Goal: Find contact information: Find contact information

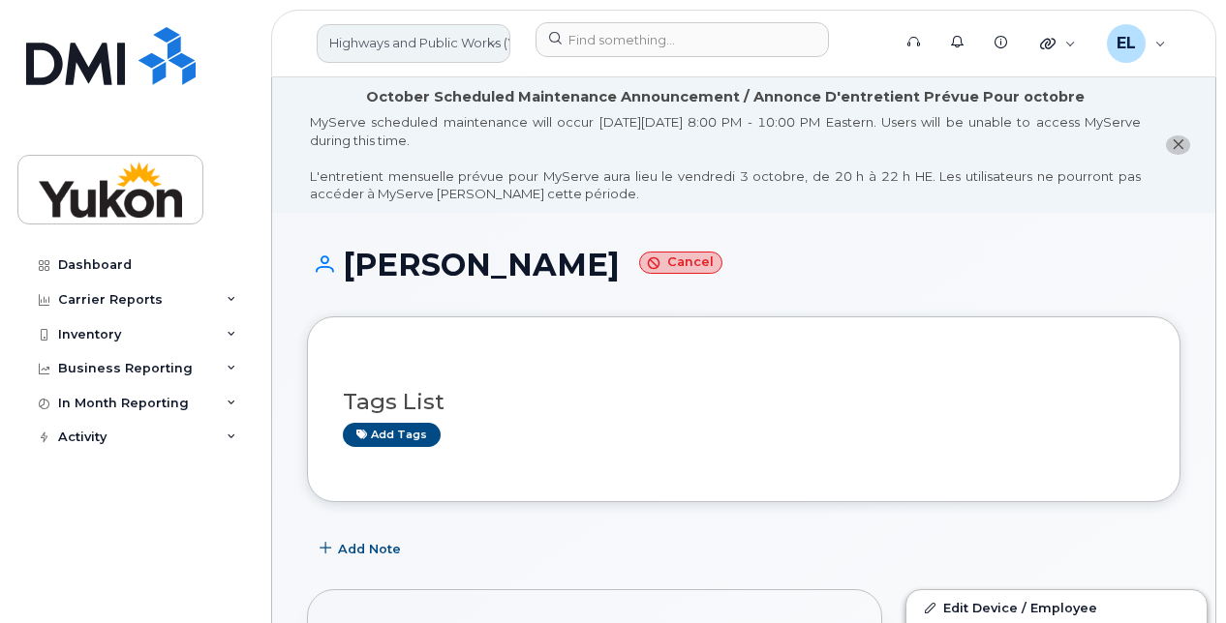
click at [411, 49] on link "Highways and Public Works (YTG)" at bounding box center [414, 43] width 194 height 39
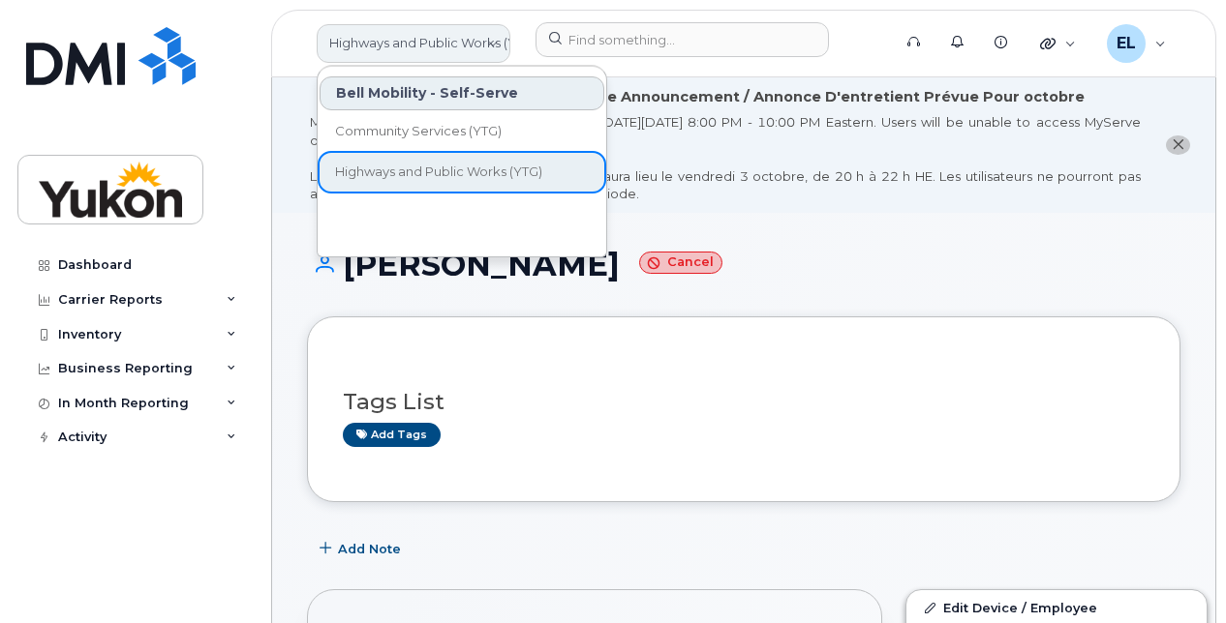
click at [416, 36] on link "Highways and Public Works (YTG)" at bounding box center [414, 43] width 194 height 39
click at [379, 34] on link "Highways and Public Works (YTG)" at bounding box center [414, 43] width 194 height 39
drag, startPoint x: 379, startPoint y: 34, endPoint x: 337, endPoint y: 59, distance: 49.5
click at [337, 59] on link "Highways and Public Works (YTG)" at bounding box center [414, 43] width 194 height 39
click at [354, 42] on link "Highways and Public Works (YTG)" at bounding box center [414, 43] width 194 height 39
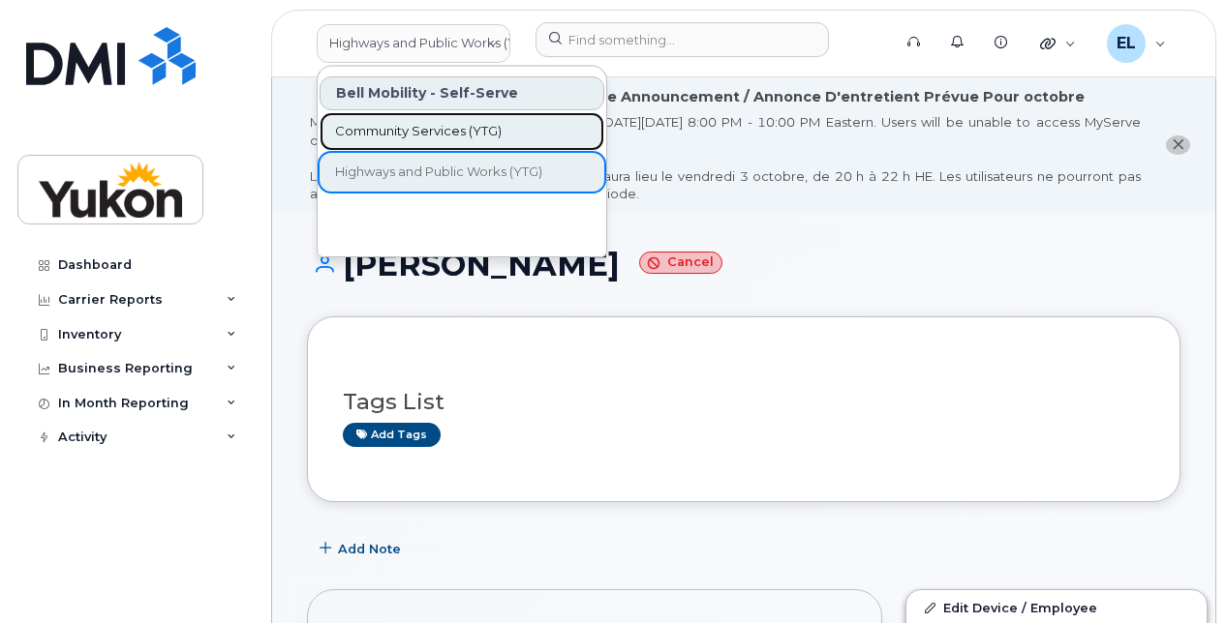
click at [398, 126] on span "Community Services (YTG)" at bounding box center [418, 131] width 167 height 19
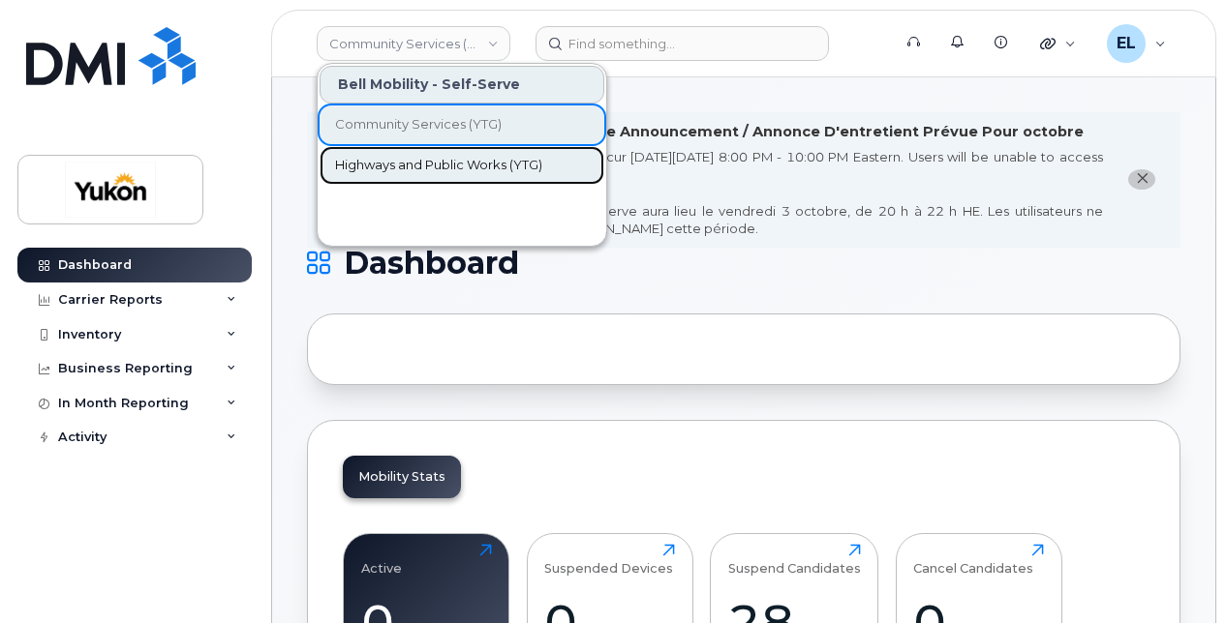
click at [416, 169] on span "Highways and Public Works (YTG)" at bounding box center [438, 165] width 207 height 19
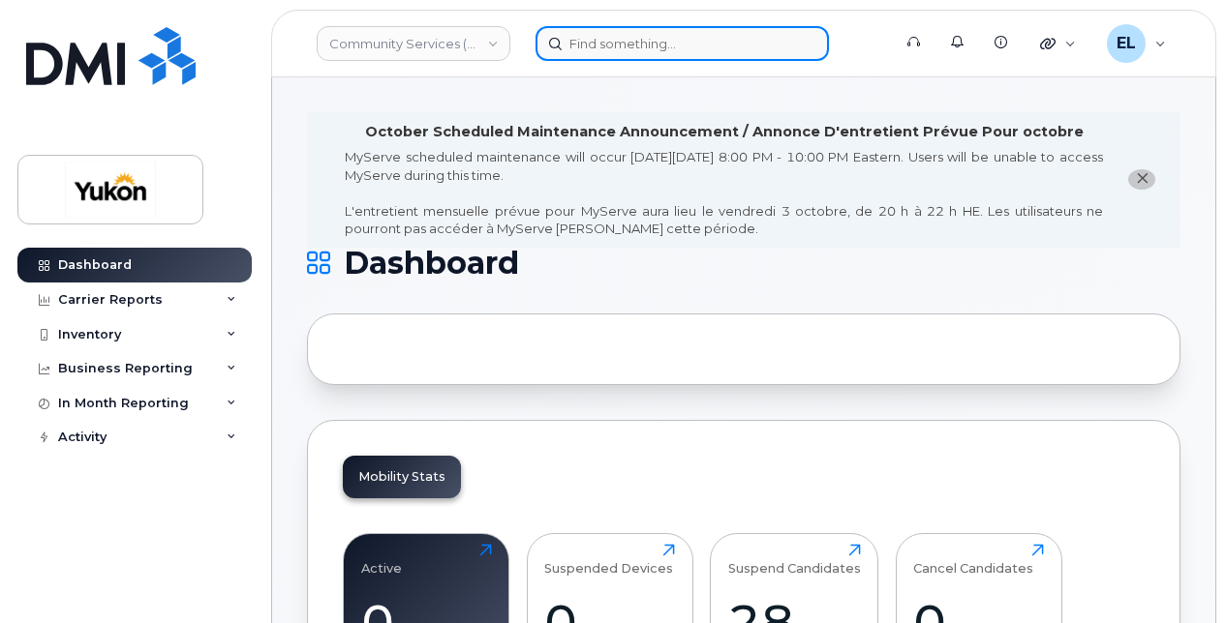
click at [620, 41] on input at bounding box center [681, 43] width 293 height 35
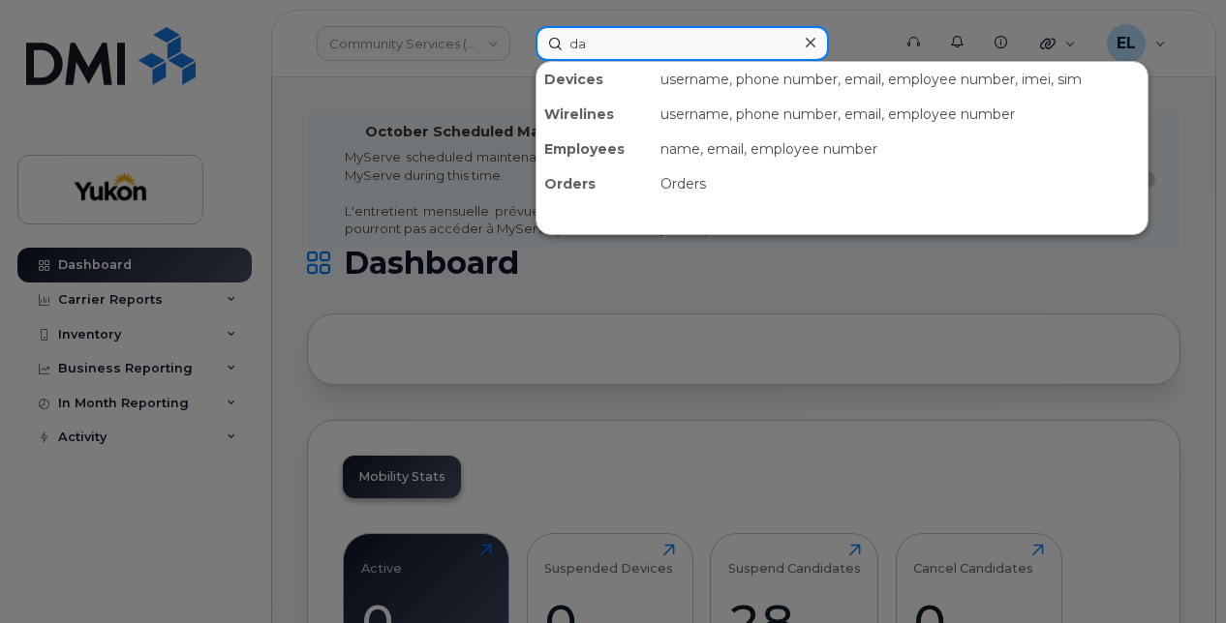
type input "da"
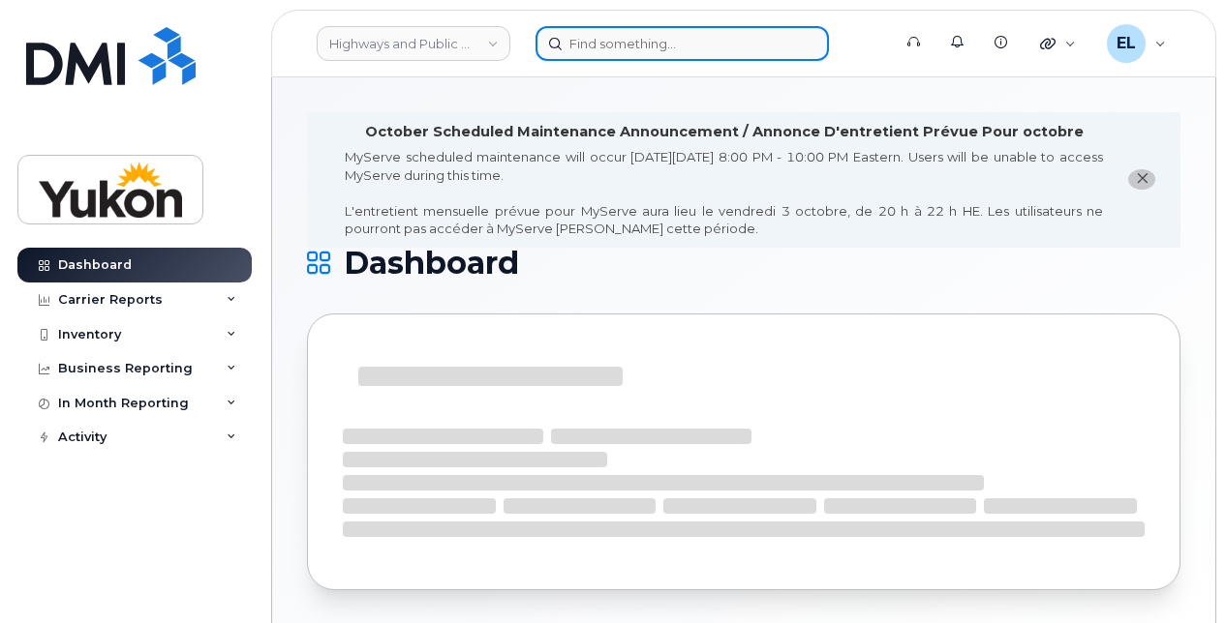
drag, startPoint x: 0, startPoint y: 0, endPoint x: 615, endPoint y: 46, distance: 616.5
click at [617, 43] on input at bounding box center [681, 43] width 293 height 35
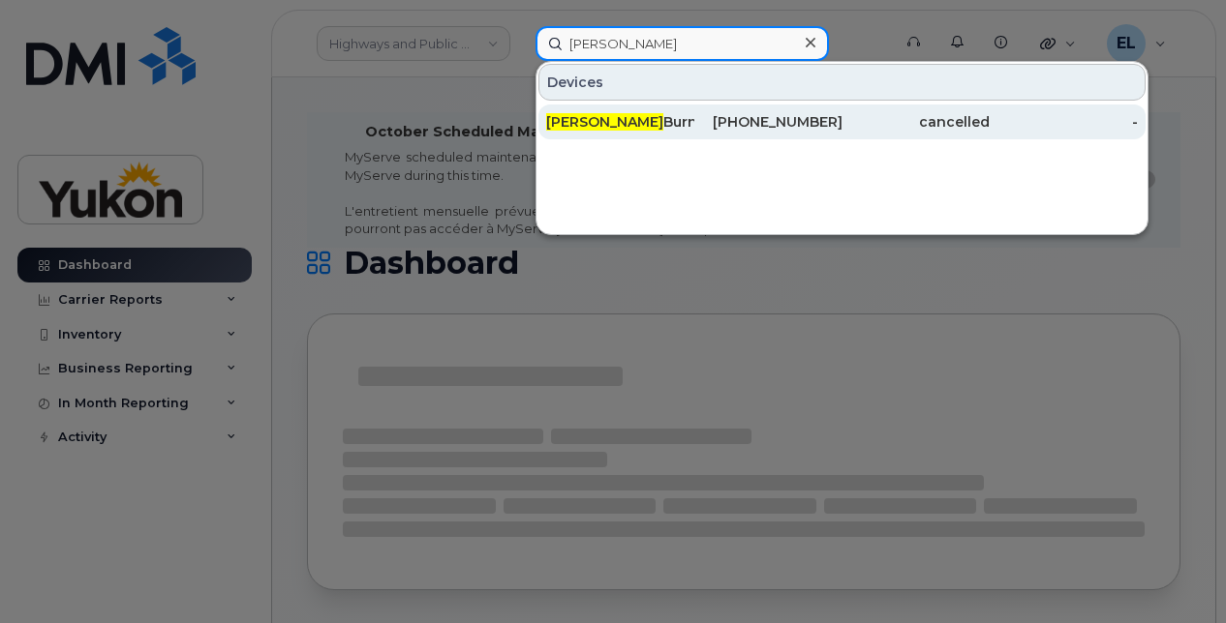
type input "damien"
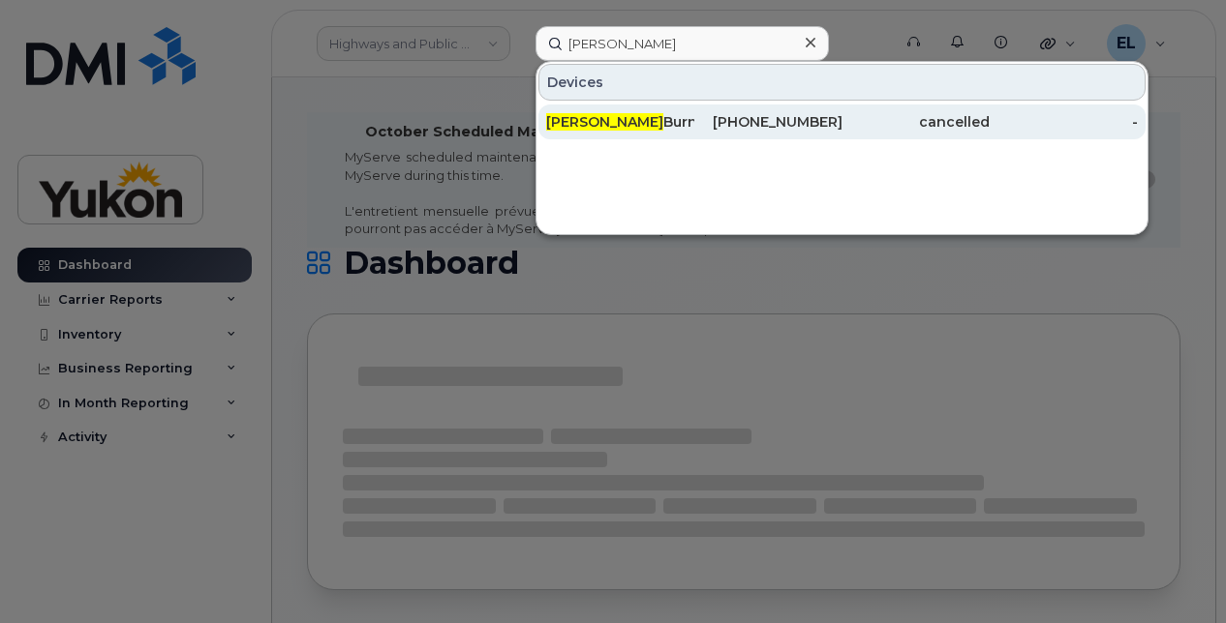
click at [612, 124] on div "Damien Burns" at bounding box center [620, 121] width 148 height 19
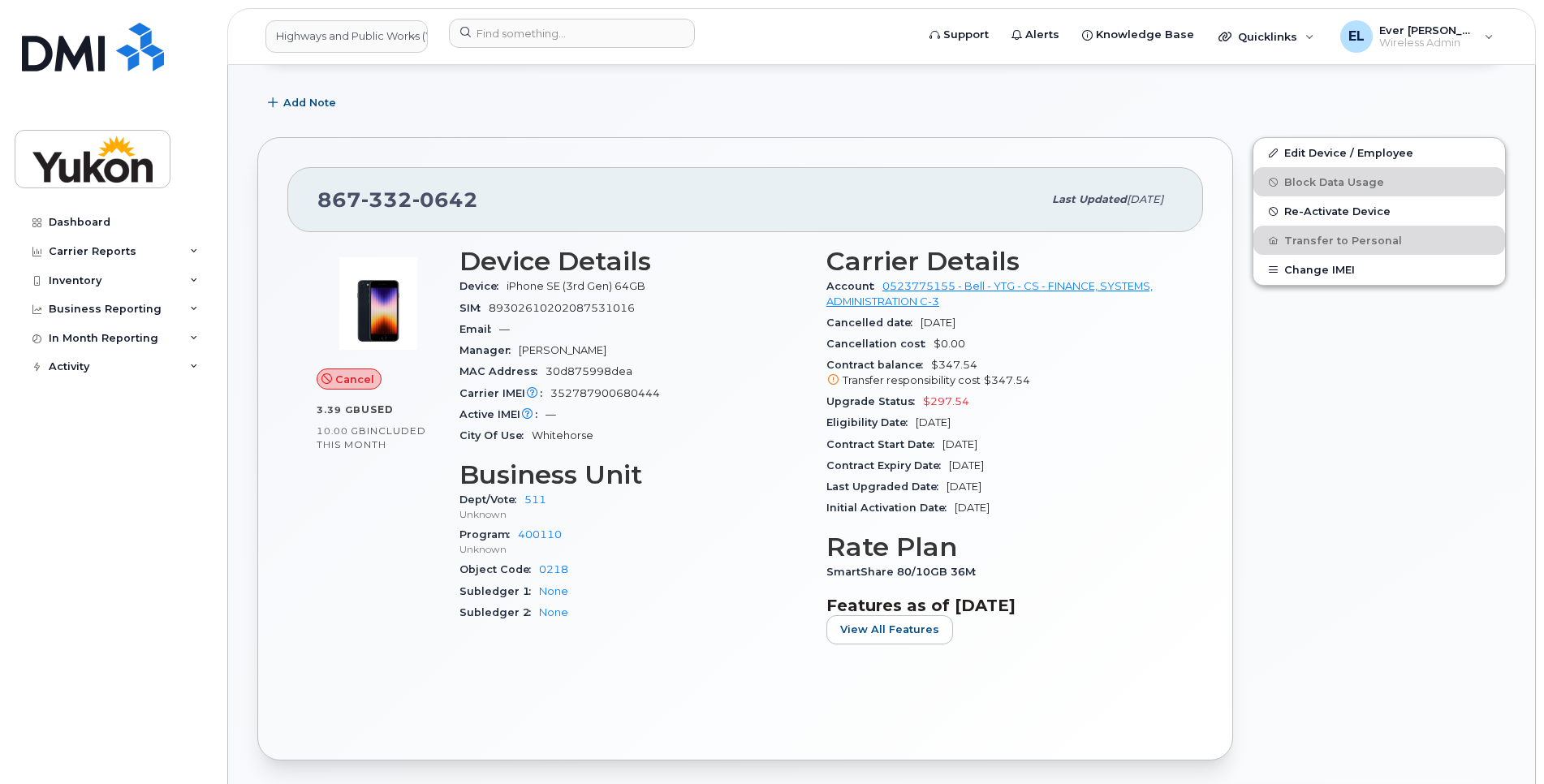
scroll to position [366, 0]
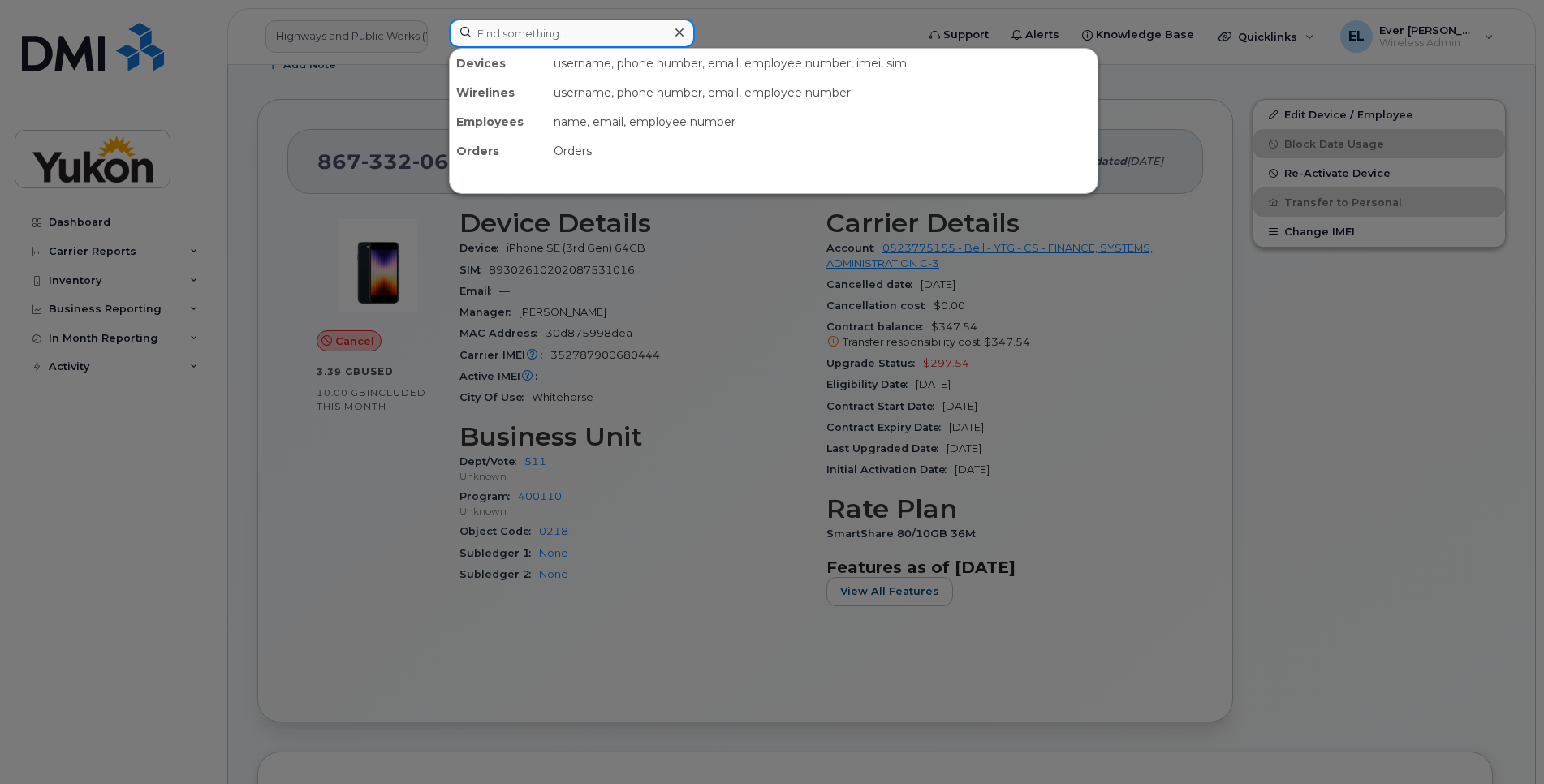
click at [604, 34] on input at bounding box center [571, 33] width 246 height 29
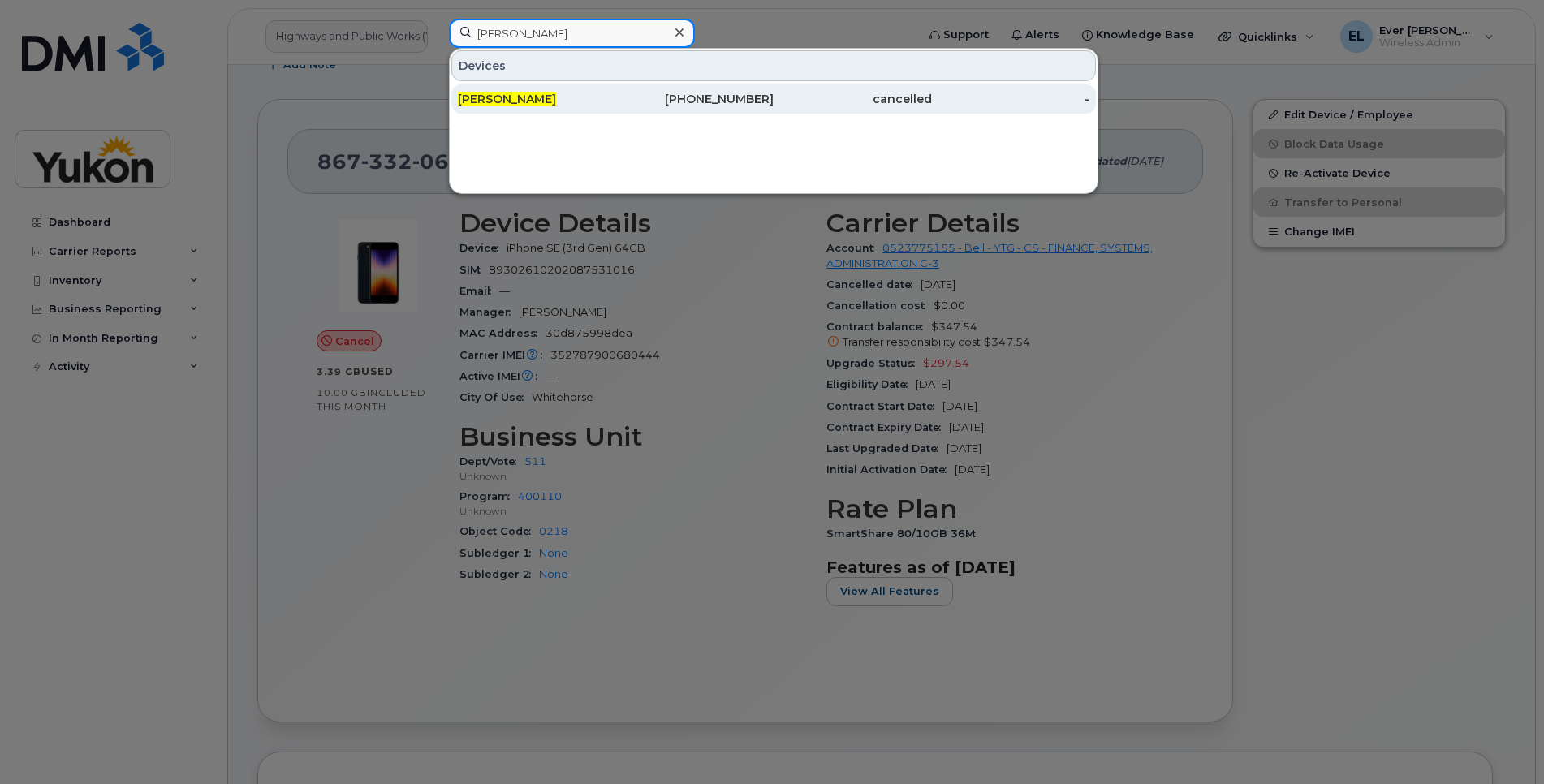
type input "[PERSON_NAME]"
click at [626, 99] on div "867-336-6512" at bounding box center [695, 98] width 159 height 16
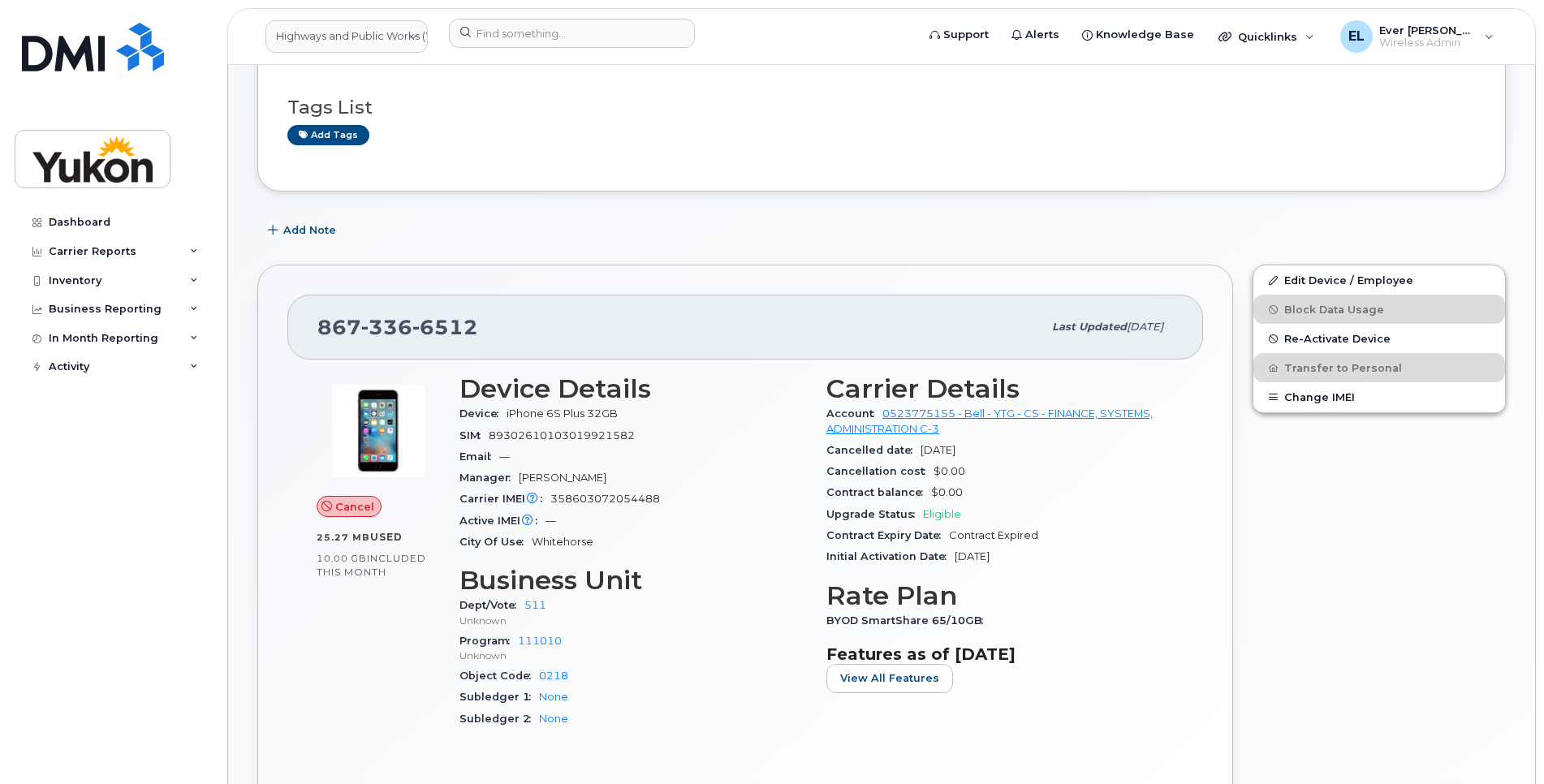
scroll to position [243, 0]
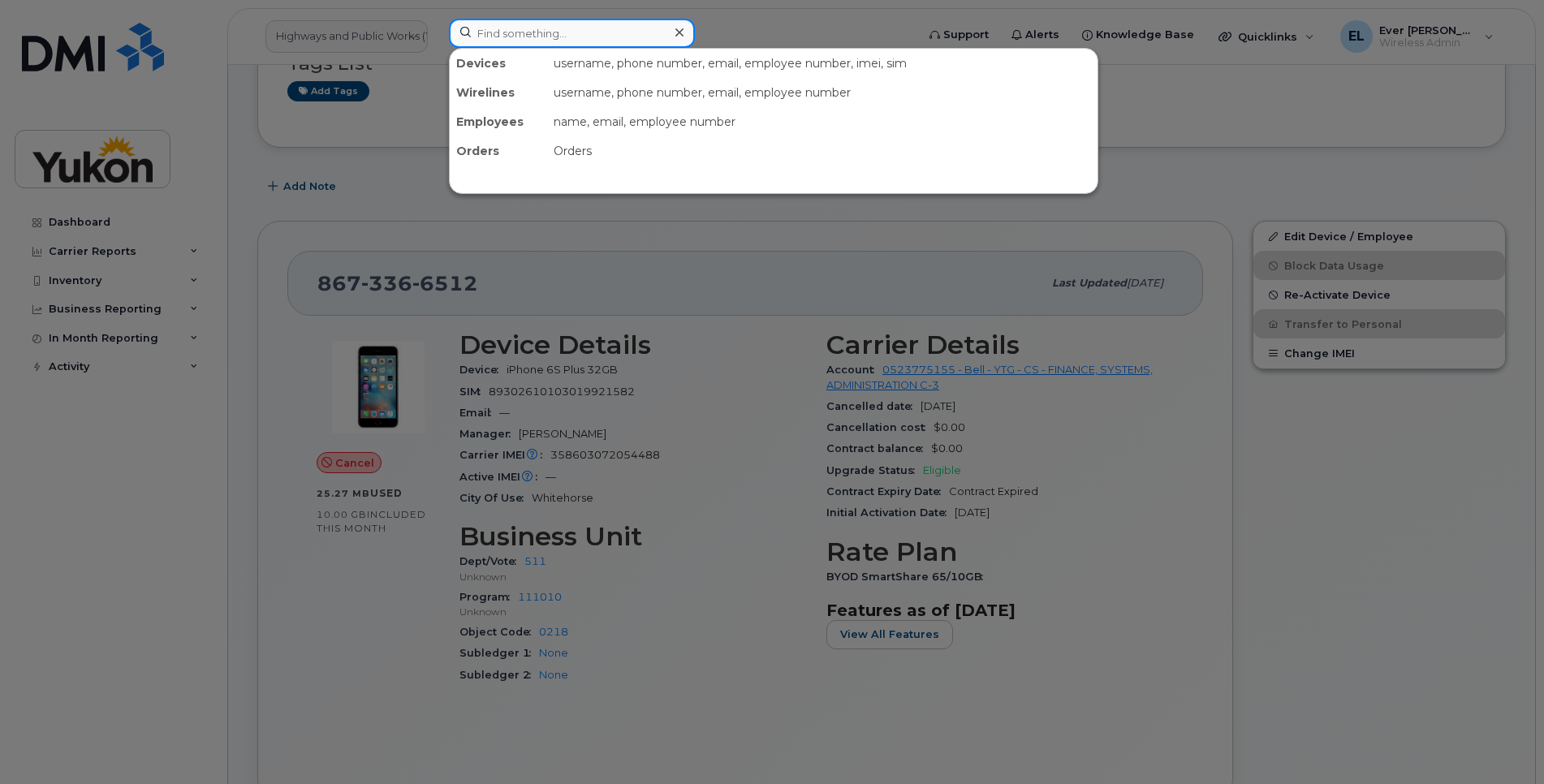
click at [500, 28] on input at bounding box center [571, 33] width 246 height 29
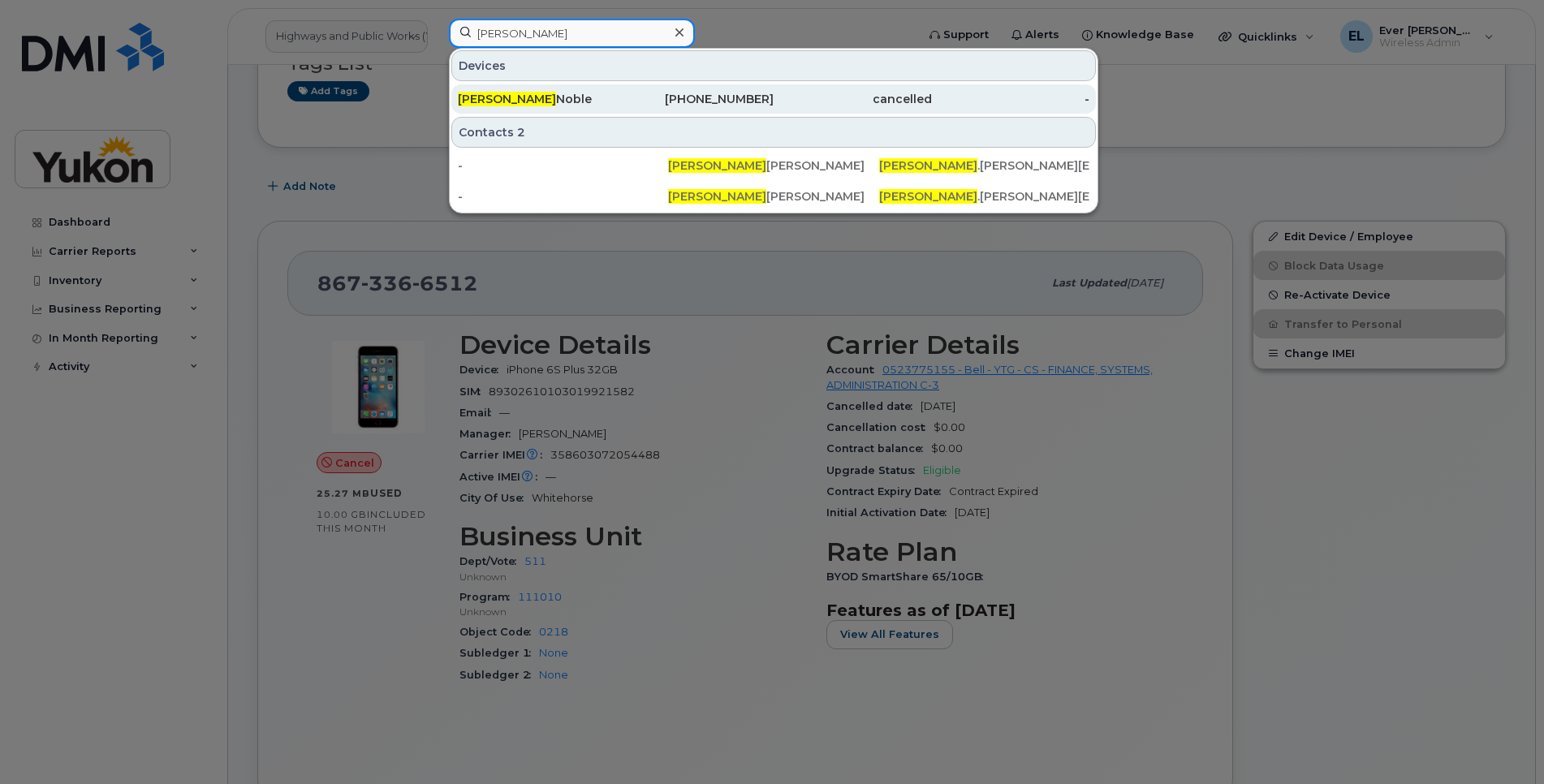
type input "cheryl"
click at [533, 101] on div "Cheryl Noble" at bounding box center [537, 98] width 159 height 16
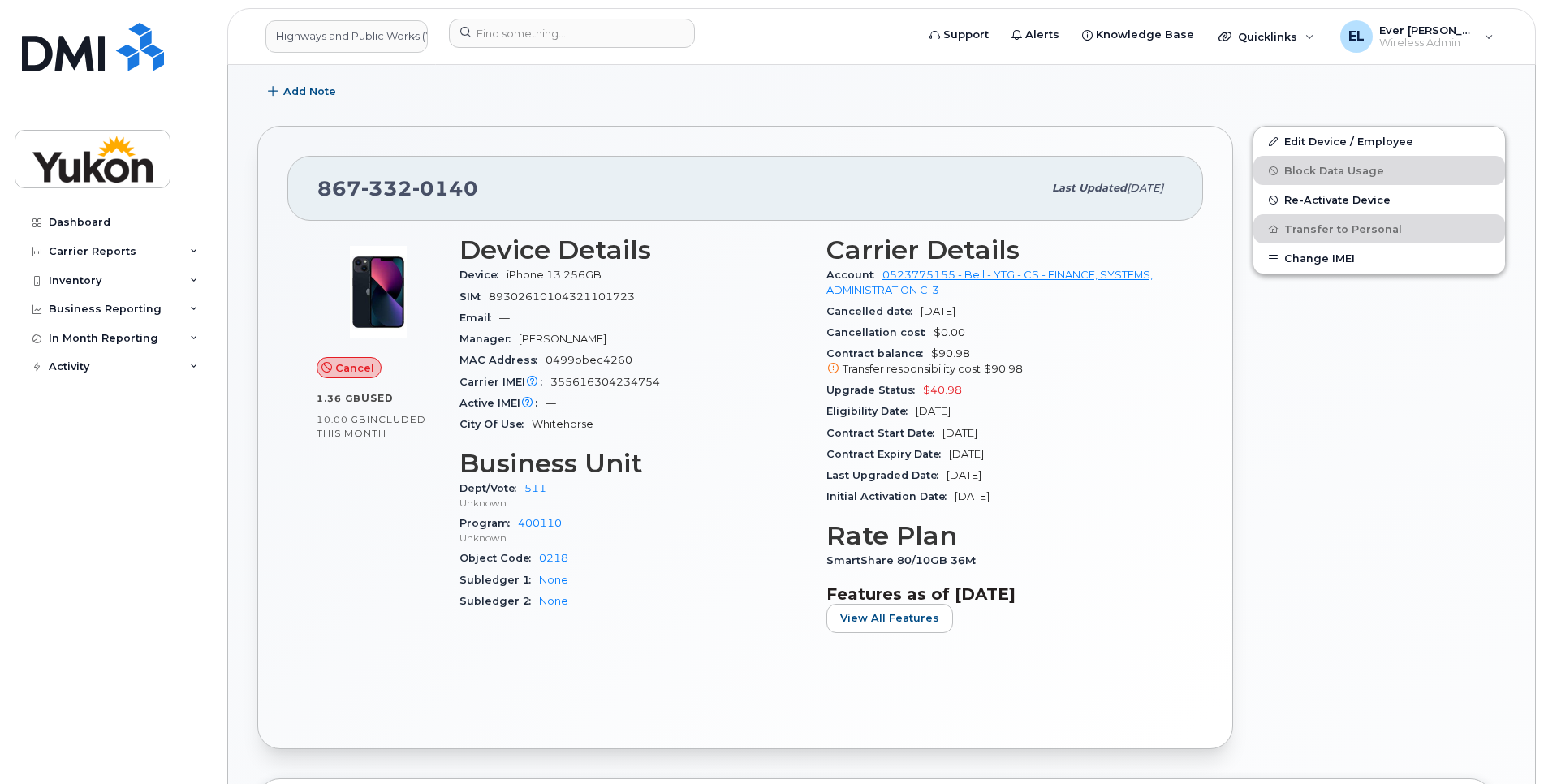
scroll to position [366, 0]
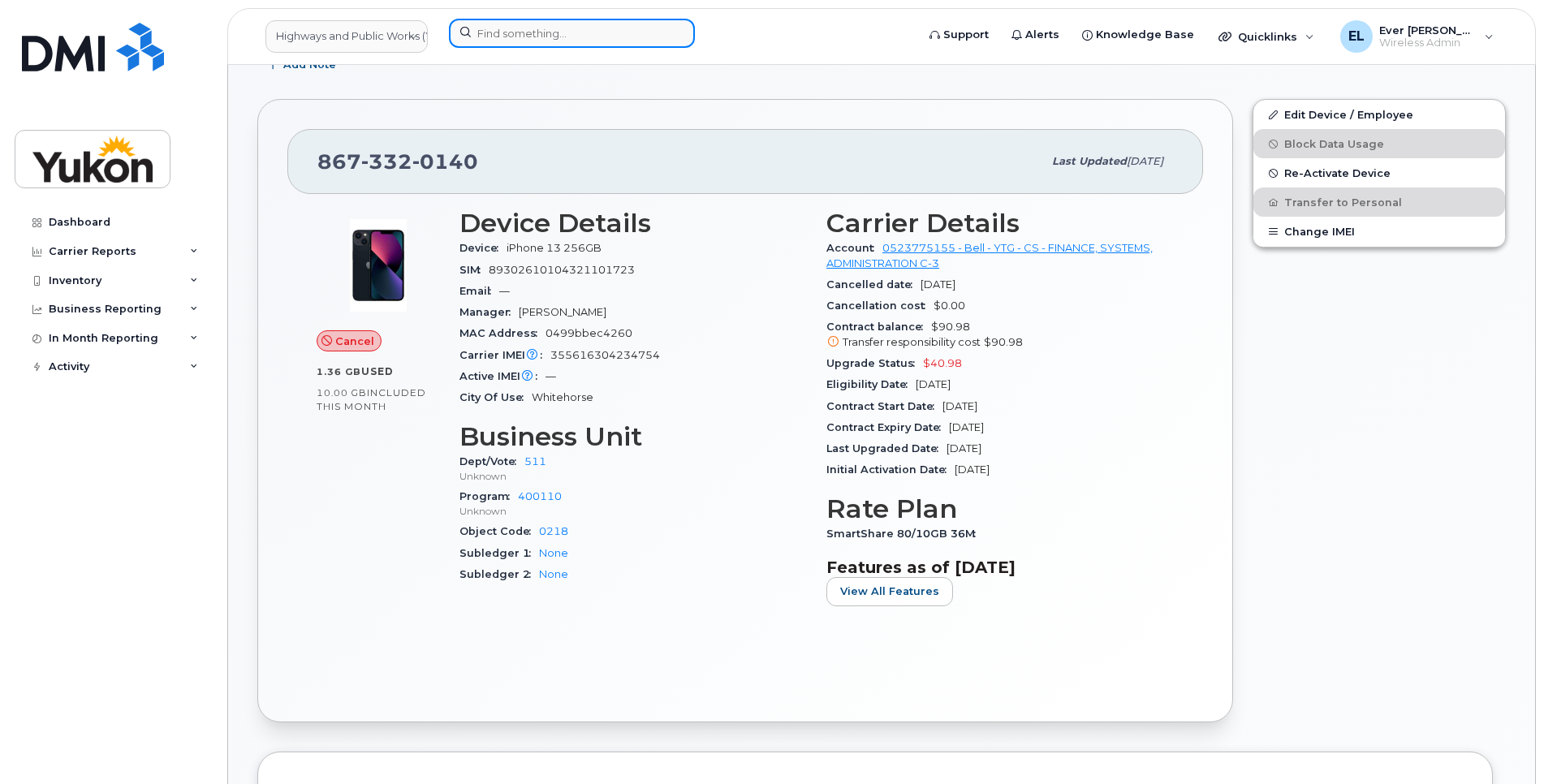
click at [574, 28] on input at bounding box center [571, 33] width 246 height 29
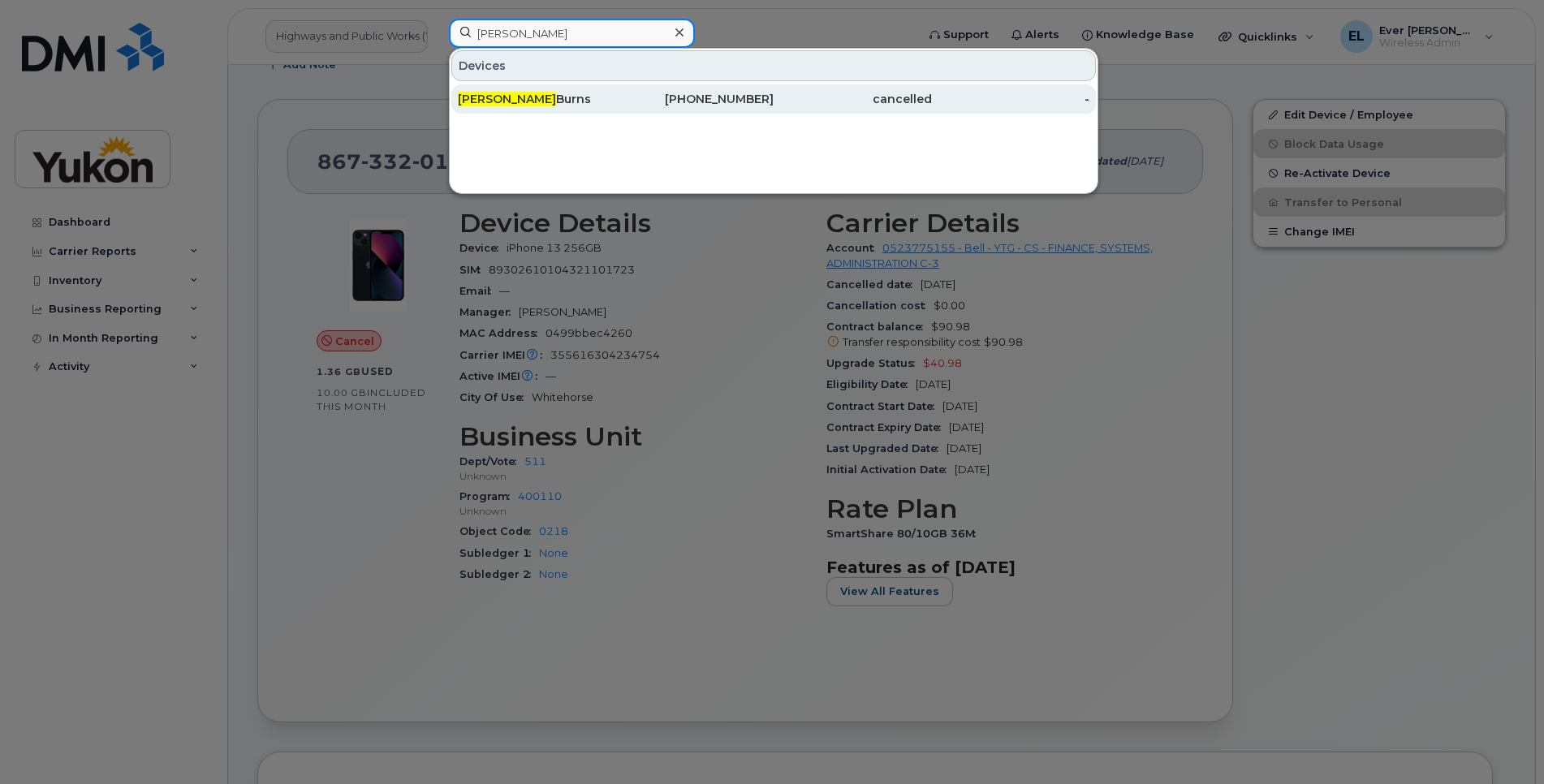
type input "damien"
click at [574, 102] on div "Damien Burns" at bounding box center [537, 98] width 159 height 16
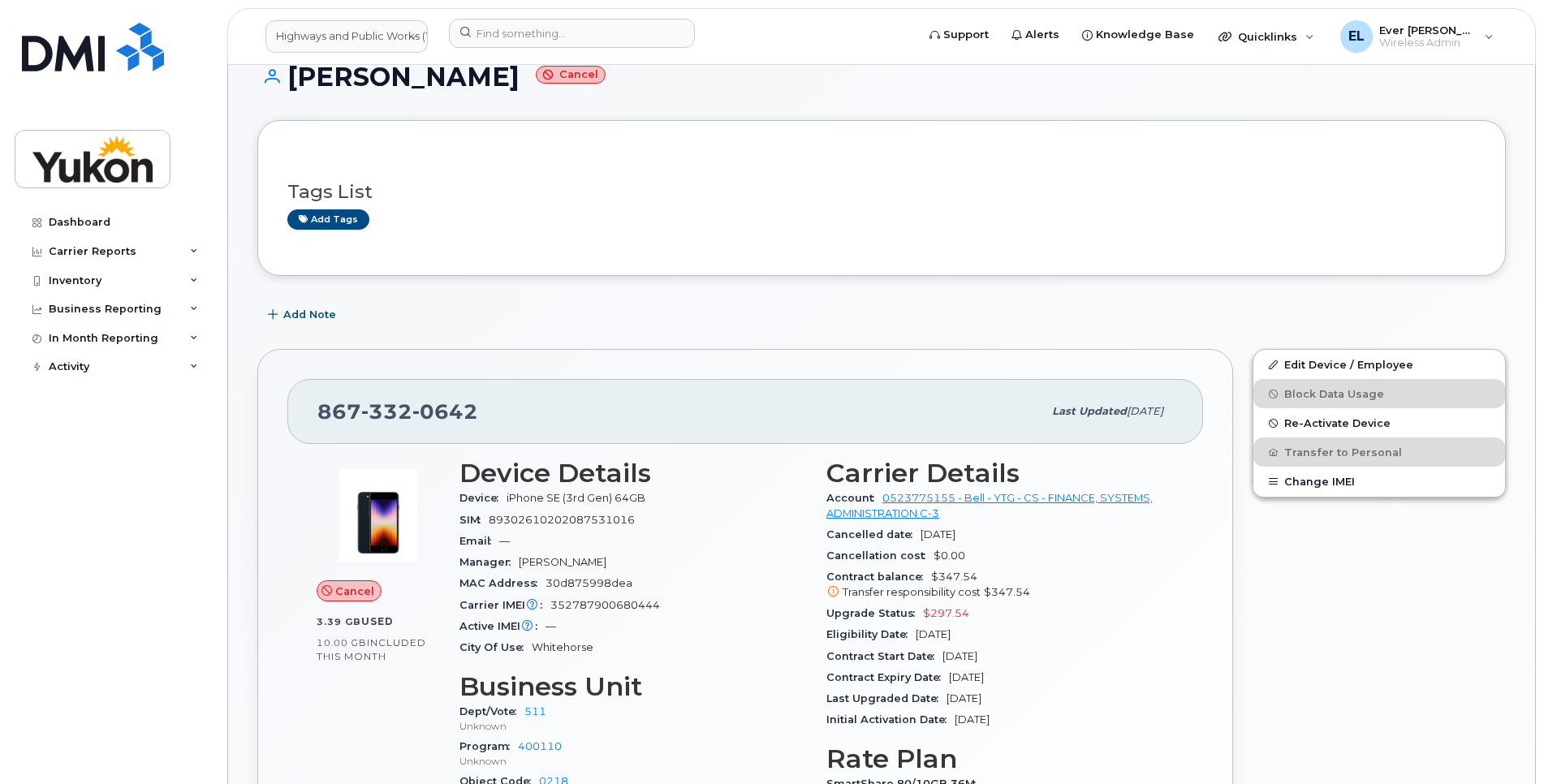
scroll to position [366, 0]
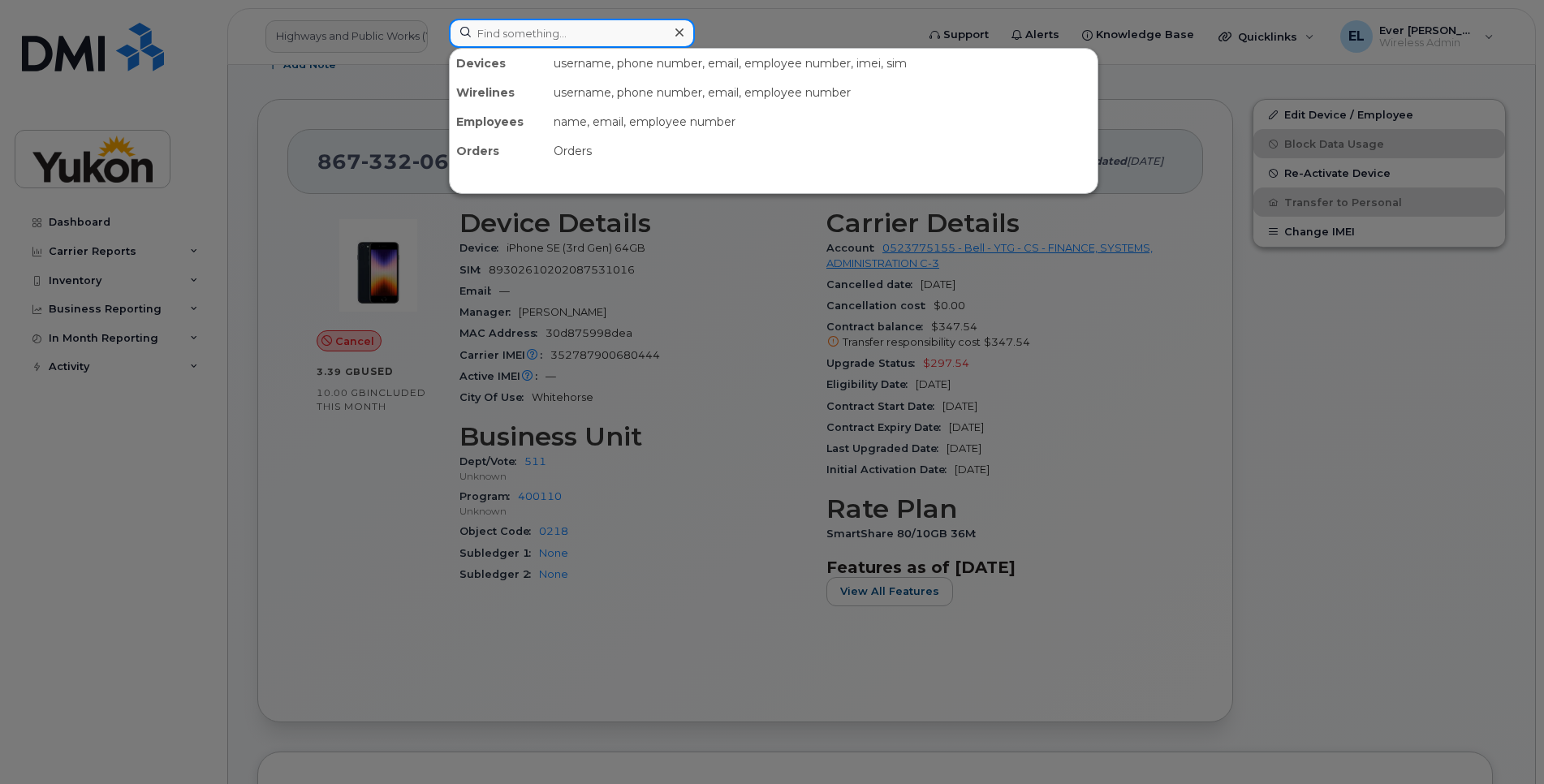
click at [499, 38] on input at bounding box center [571, 33] width 246 height 29
click at [498, 38] on input "B" at bounding box center [571, 33] width 246 height 29
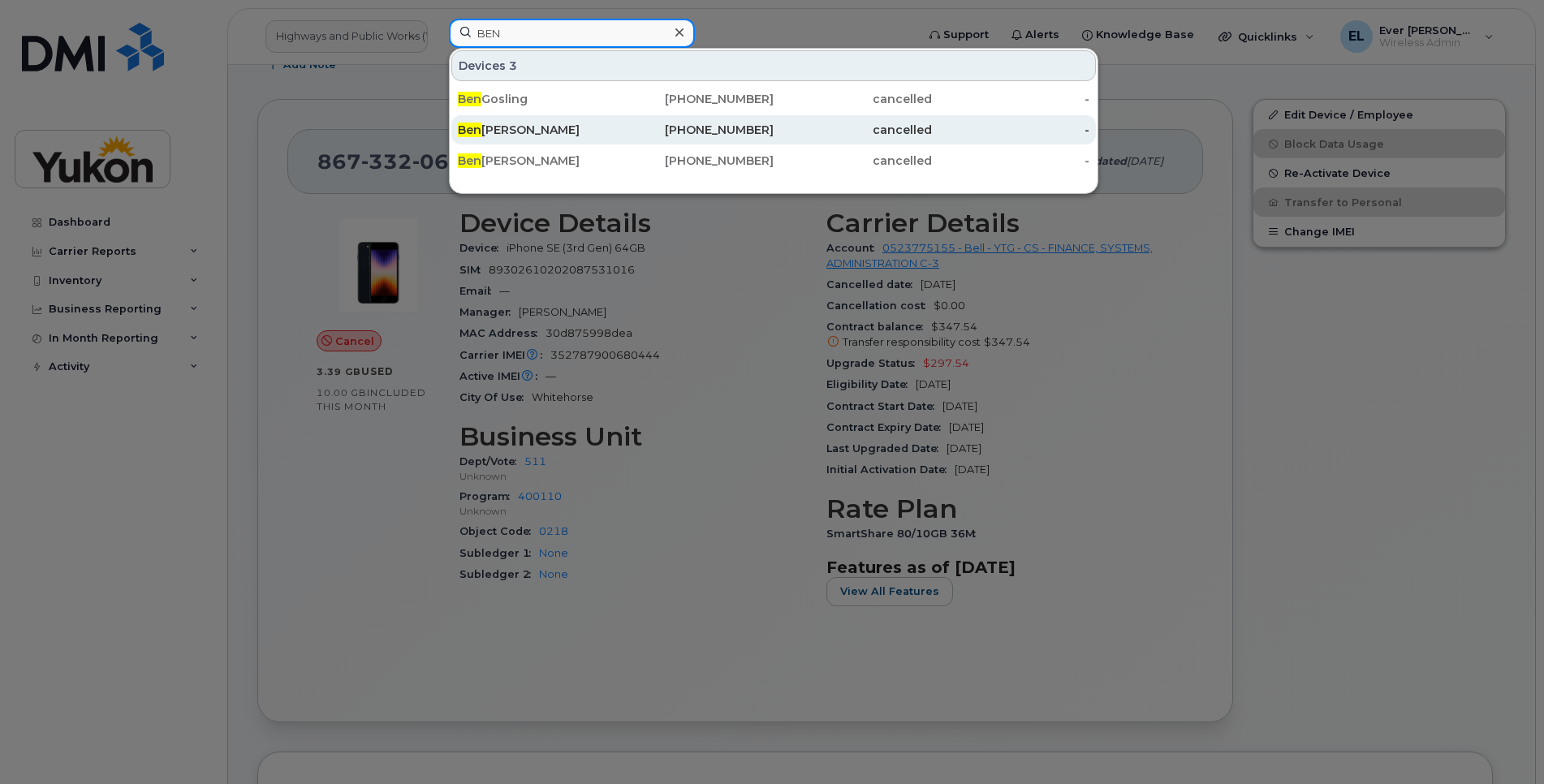
type input "BEN"
click at [694, 127] on div "867-336-0271" at bounding box center [695, 129] width 159 height 16
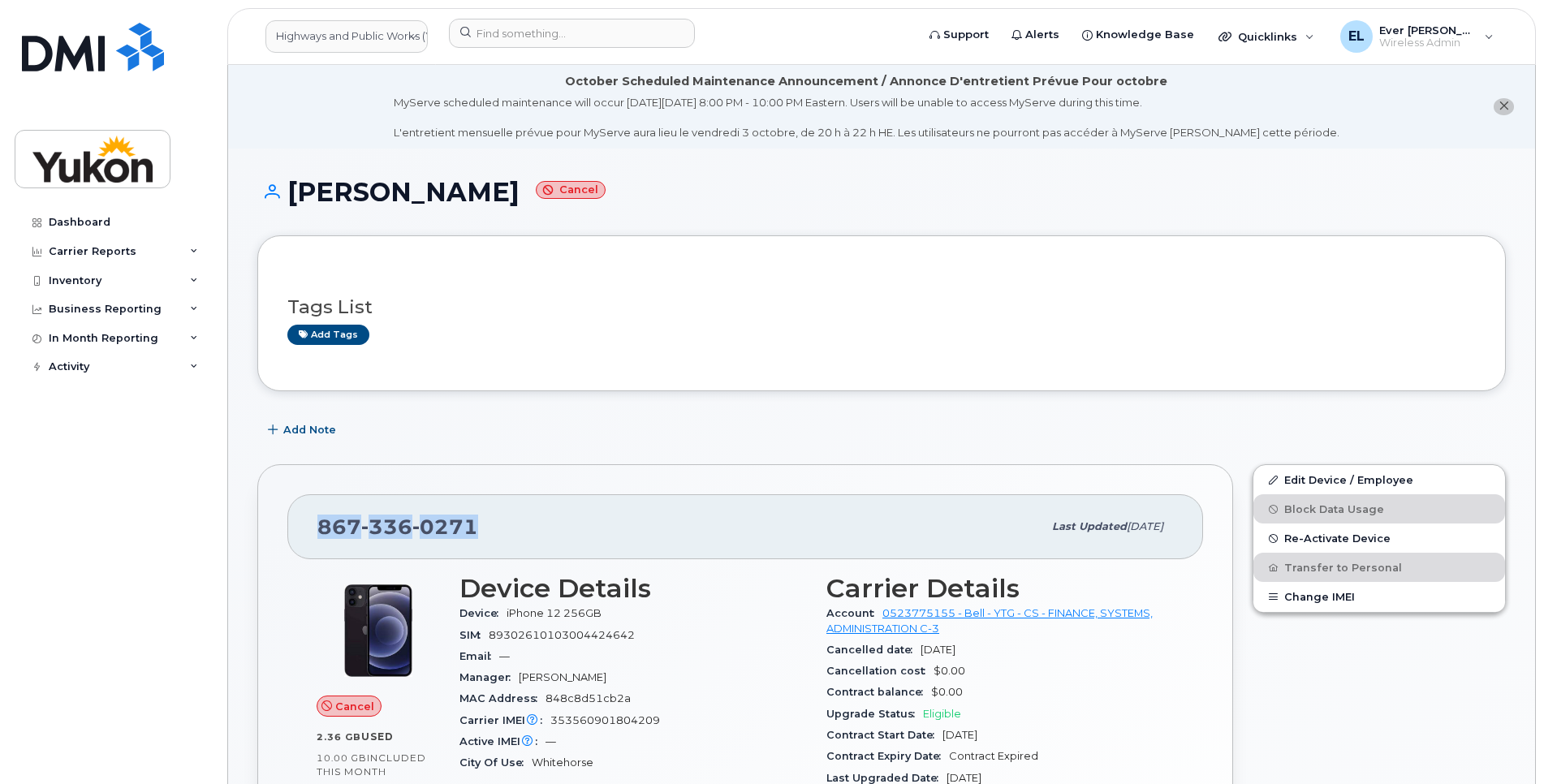
drag, startPoint x: 497, startPoint y: 523, endPoint x: 319, endPoint y: 537, distance: 178.5
click at [319, 537] on div "[PHONE_NUMBER]" at bounding box center [680, 527] width 725 height 34
copy span "[PHONE_NUMBER]"
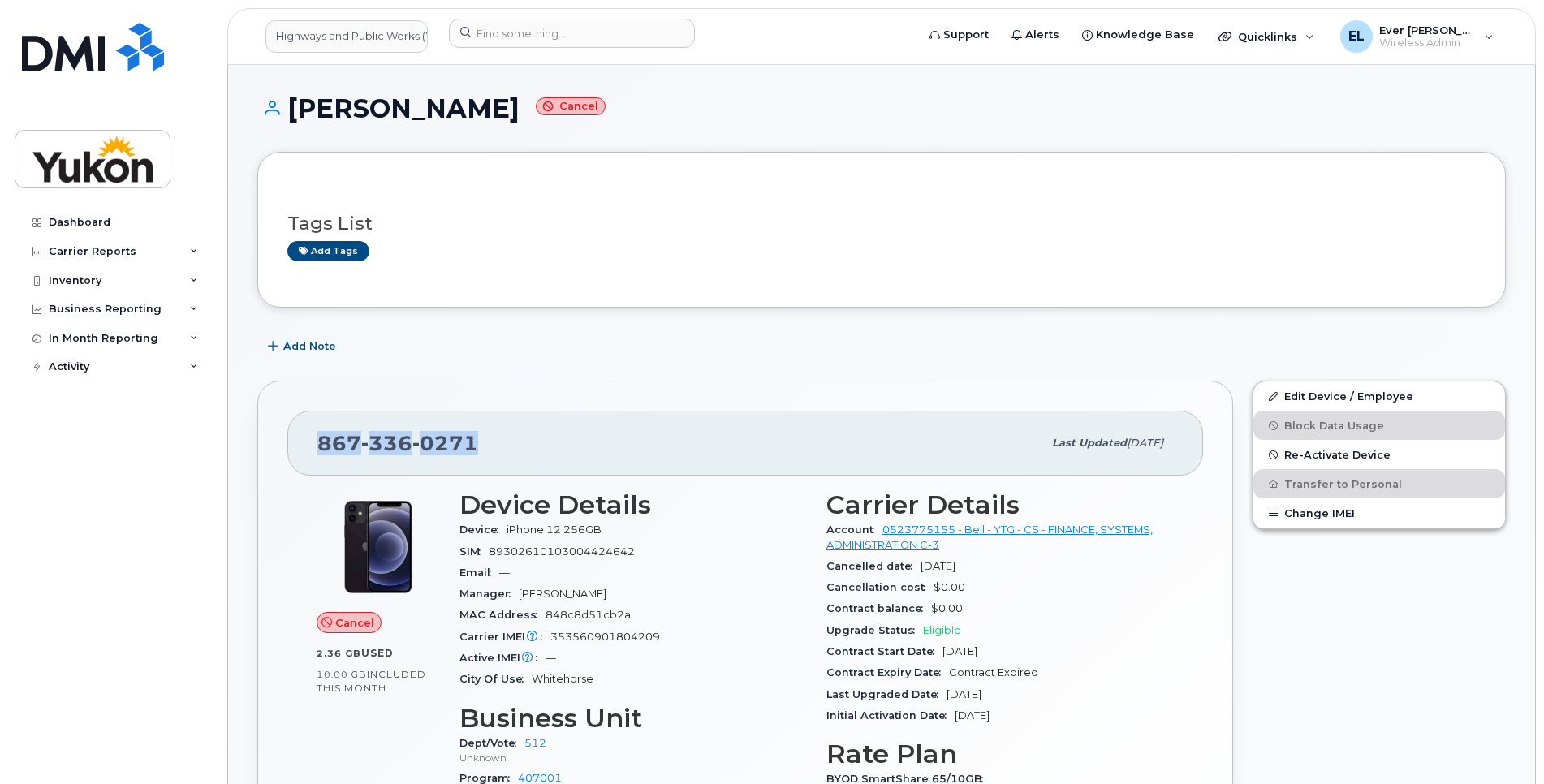
scroll to position [366, 0]
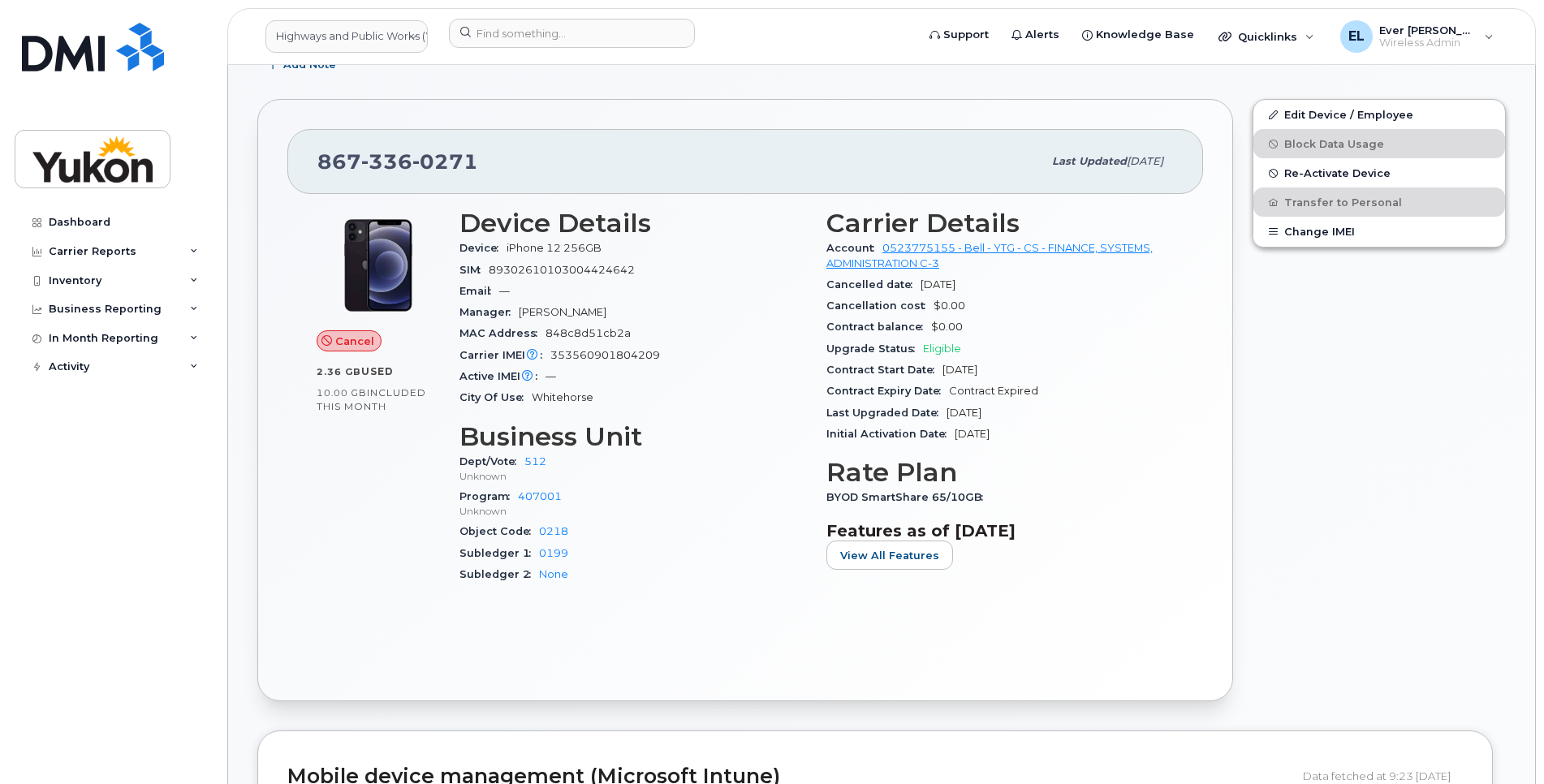
click at [1321, 392] on div "Edit Device / Employee Block Data Usage Re-Activate Device Transfer to Personal…" at bounding box center [1379, 400] width 273 height 622
